Goal: Communication & Community: Answer question/provide support

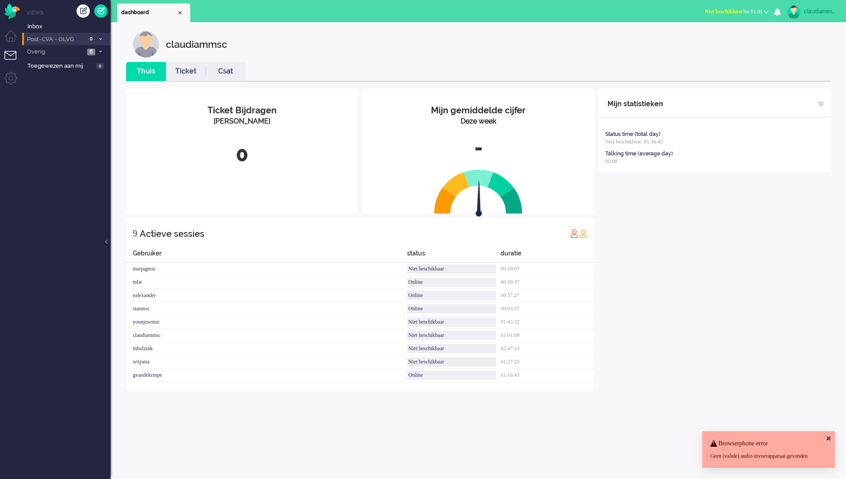
click at [58, 42] on span "Post-CVA - OLVG" at bounding box center [55, 39] width 59 height 8
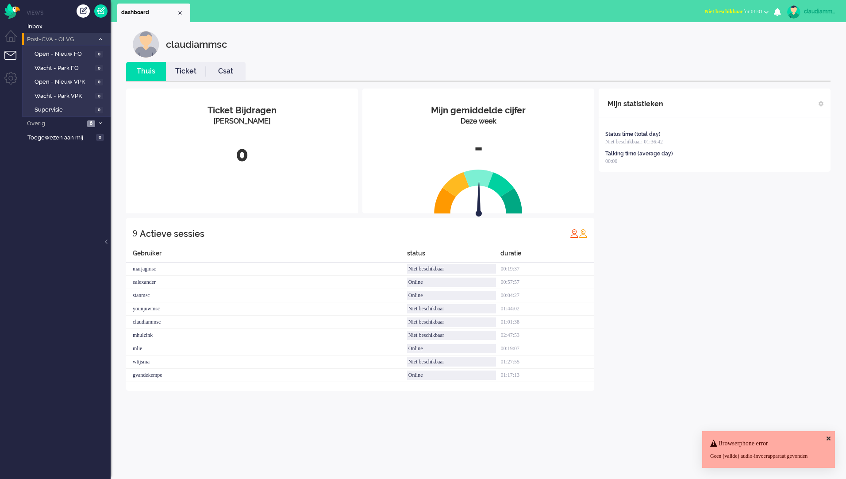
click at [98, 39] on span at bounding box center [100, 39] width 7 height 5
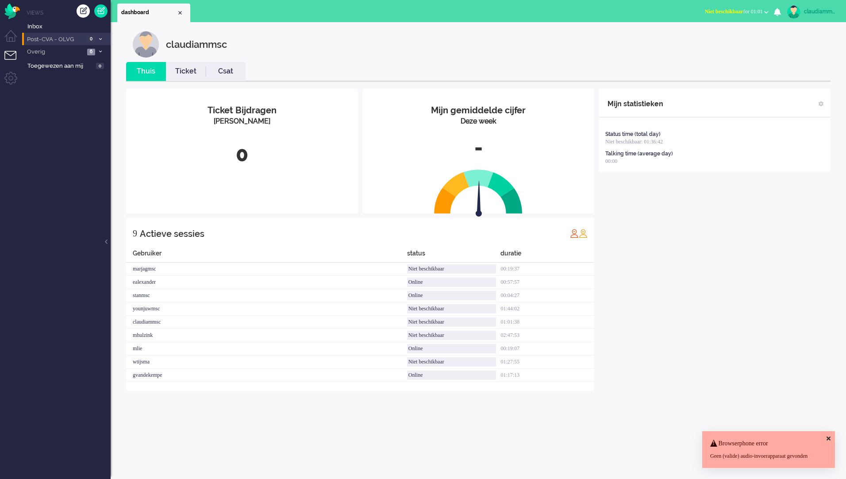
click at [98, 39] on span at bounding box center [100, 39] width 7 height 5
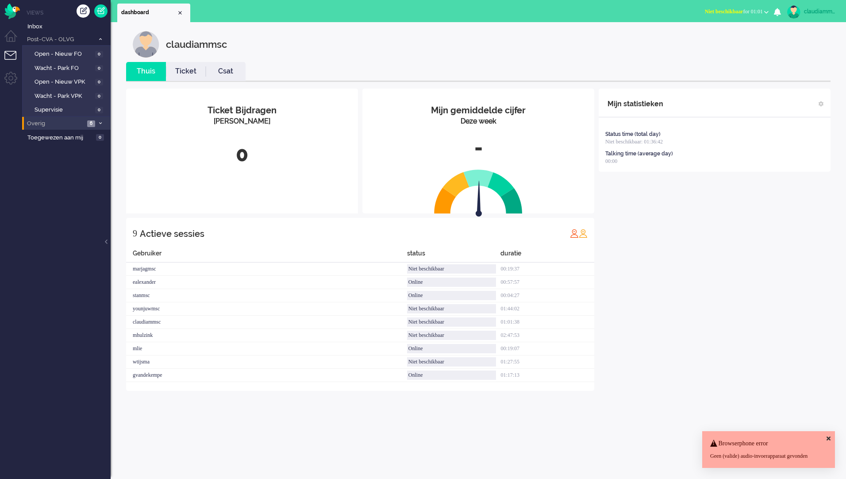
click at [100, 122] on icon at bounding box center [100, 123] width 3 height 3
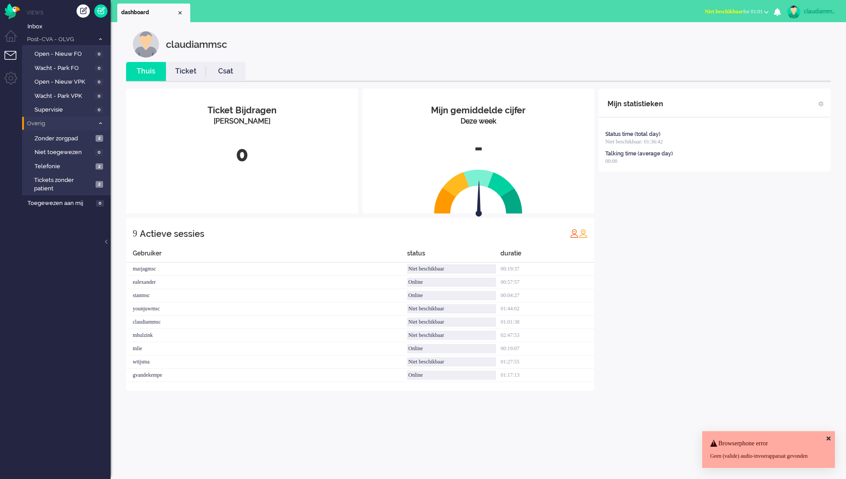
click at [100, 122] on icon at bounding box center [100, 123] width 3 height 3
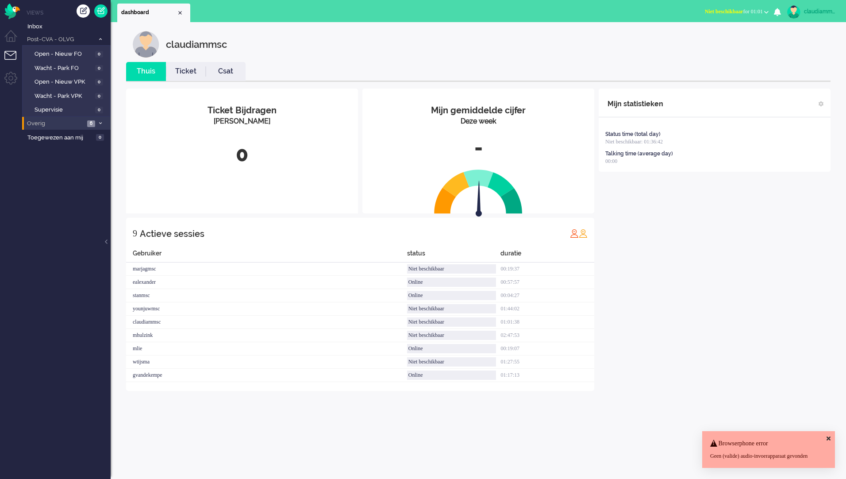
click at [74, 168] on ul "Views Inbox Post-CVA - OLVG 0 Open - Nieuw FO 0 Wacht - Park FO 0 Open - Nieuw …" at bounding box center [66, 239] width 88 height 479
click at [76, 57] on span "Open - Nieuw FO" at bounding box center [63, 54] width 58 height 8
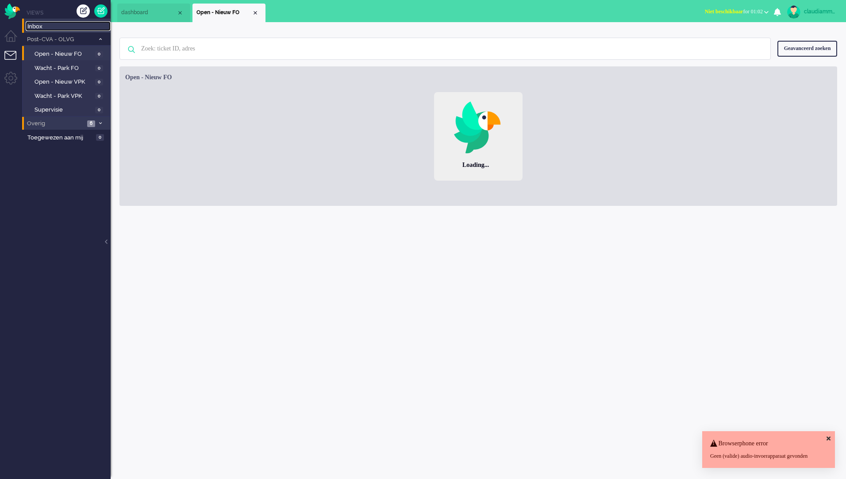
click at [31, 27] on span "Inbox" at bounding box center [68, 27] width 83 height 8
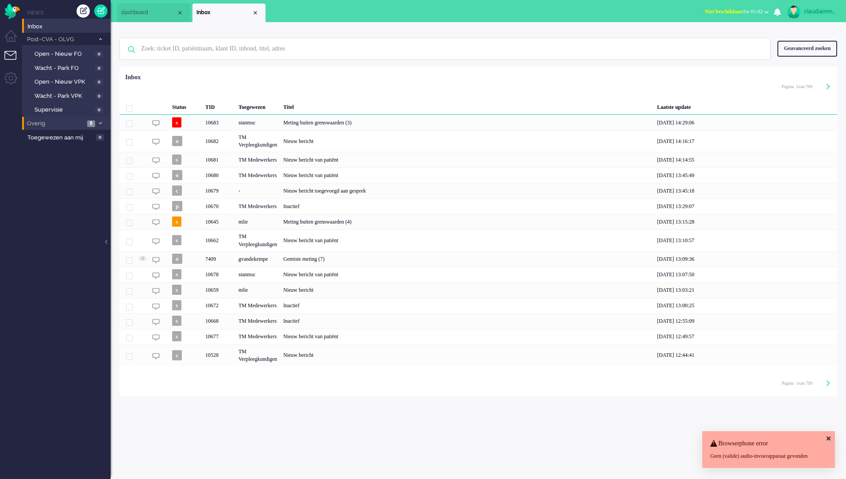
click at [488, 418] on div "claudiammsc Thuis Ticket Csat Mijn gemiddelde cijfer Deze week - Ticket Bijdrag…" at bounding box center [478, 250] width 735 height 456
click at [319, 160] on div "Nieuw bericht van patiënt" at bounding box center [467, 159] width 374 height 15
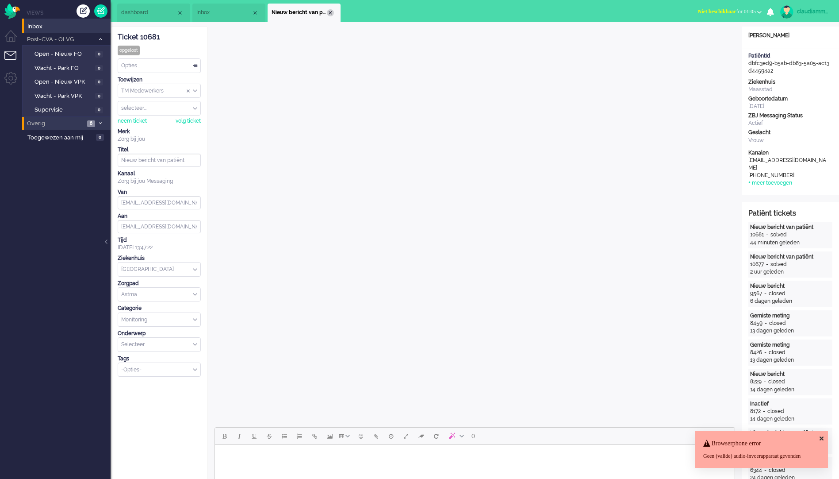
click at [332, 14] on div "Close tab" at bounding box center [330, 12] width 7 height 7
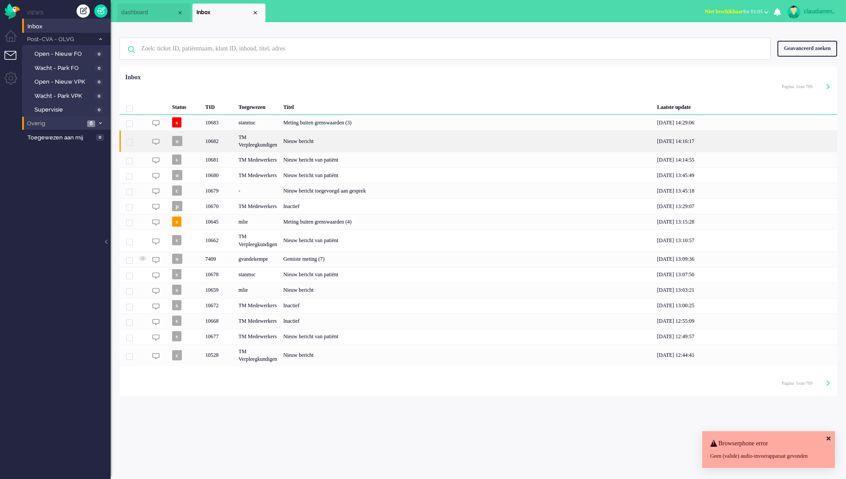
click at [318, 146] on div "Nieuw bericht" at bounding box center [467, 141] width 374 height 22
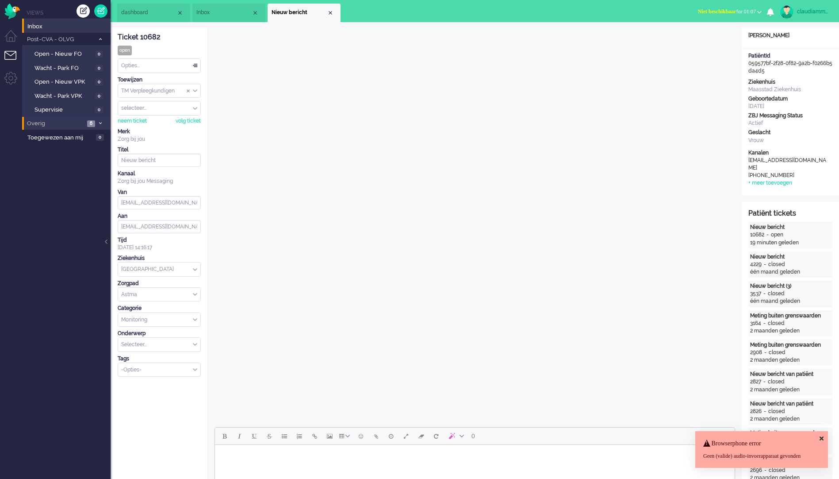
click at [193, 67] on div "Opties..." at bounding box center [159, 66] width 82 height 14
click at [797, 11] on div "claudiammsc" at bounding box center [813, 11] width 33 height 9
click at [787, 11] on img at bounding box center [786, 11] width 13 height 13
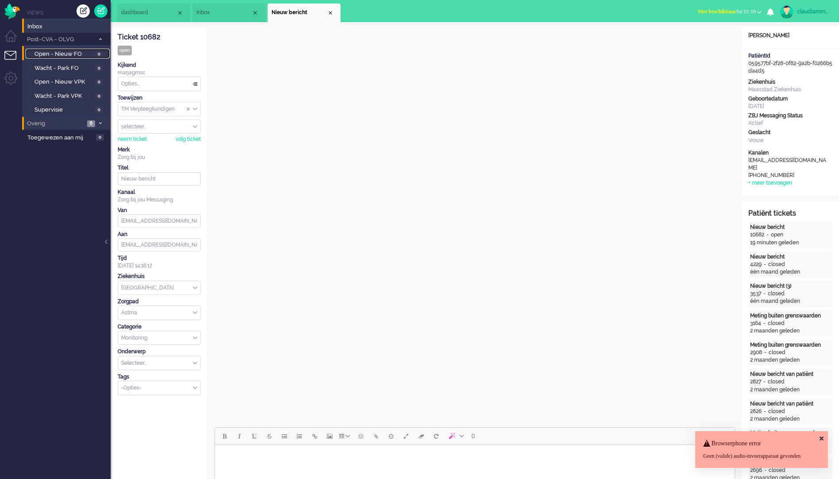
click at [70, 52] on span "Open - Nieuw FO" at bounding box center [63, 54] width 58 height 8
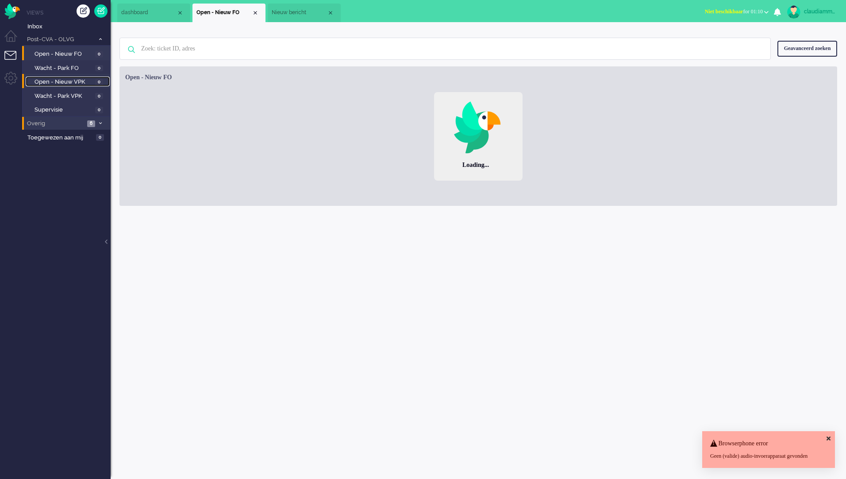
click at [66, 82] on span "Open - Nieuw VPK" at bounding box center [63, 82] width 58 height 8
click at [50, 25] on span "Inbox" at bounding box center [68, 27] width 83 height 8
